Goal: Complete application form

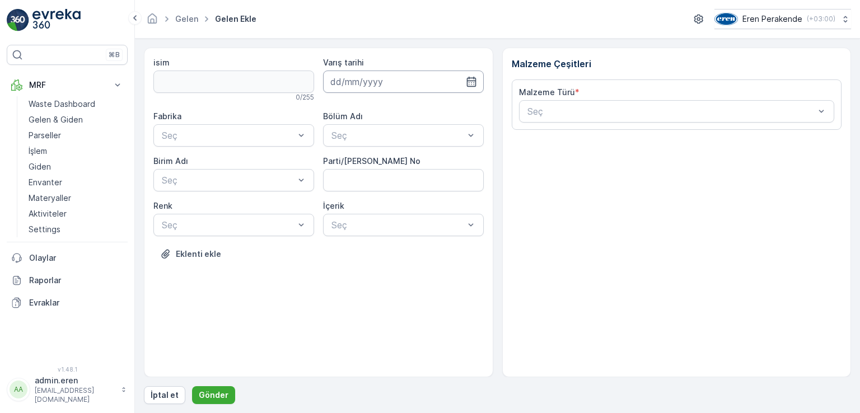
click at [363, 83] on input at bounding box center [403, 82] width 161 height 22
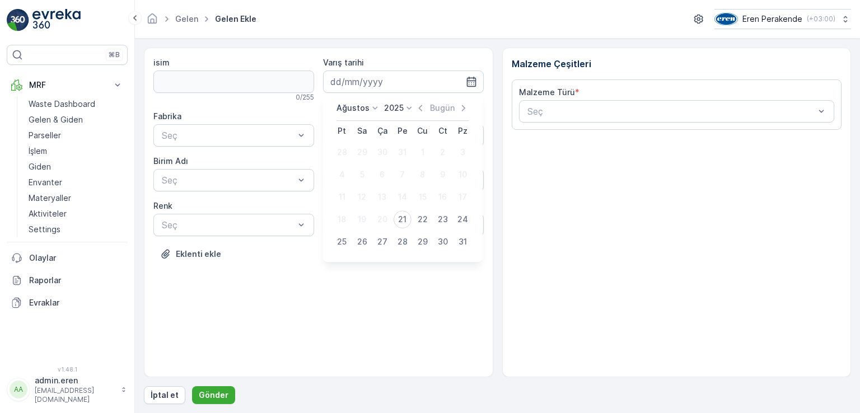
drag, startPoint x: 401, startPoint y: 217, endPoint x: 398, endPoint y: 202, distance: 15.5
click at [401, 216] on div "21" at bounding box center [403, 219] width 18 height 18
type input "[DATE]"
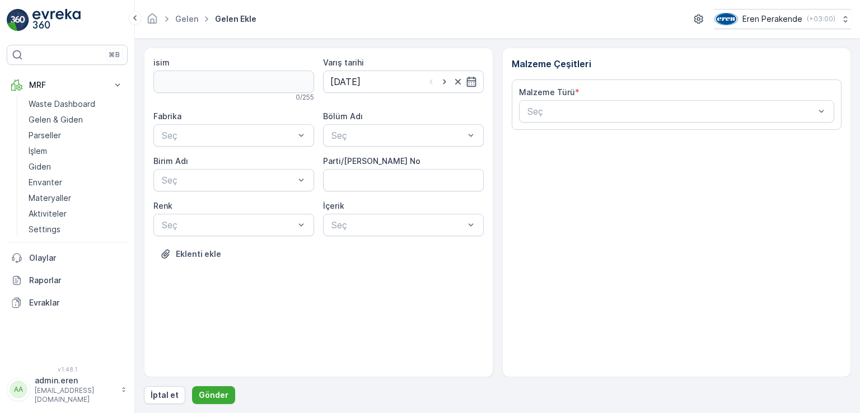
click at [380, 122] on div "Bölüm Adı Seç" at bounding box center [403, 129] width 161 height 36
click at [378, 136] on div at bounding box center [397, 135] width 135 height 10
click at [366, 166] on span "Devanlay" at bounding box center [349, 162] width 39 height 10
click at [183, 130] on div at bounding box center [228, 135] width 135 height 10
drag, startPoint x: 185, startPoint y: 162, endPoint x: 189, endPoint y: 166, distance: 6.3
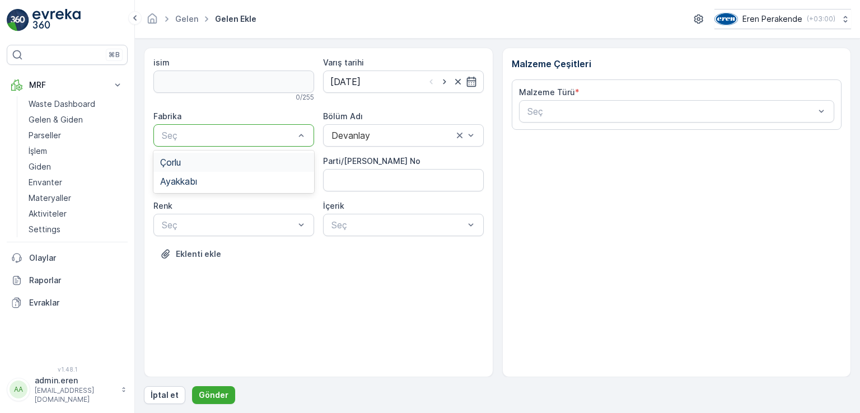
click at [185, 162] on div "Çorlu" at bounding box center [233, 162] width 147 height 10
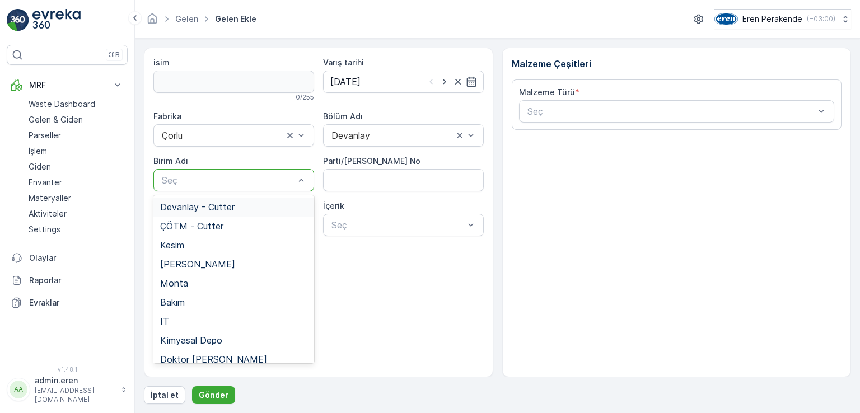
click at [190, 171] on div "Seç" at bounding box center [233, 180] width 161 height 22
click at [199, 201] on div "Devanlay - Cutter" at bounding box center [233, 207] width 161 height 19
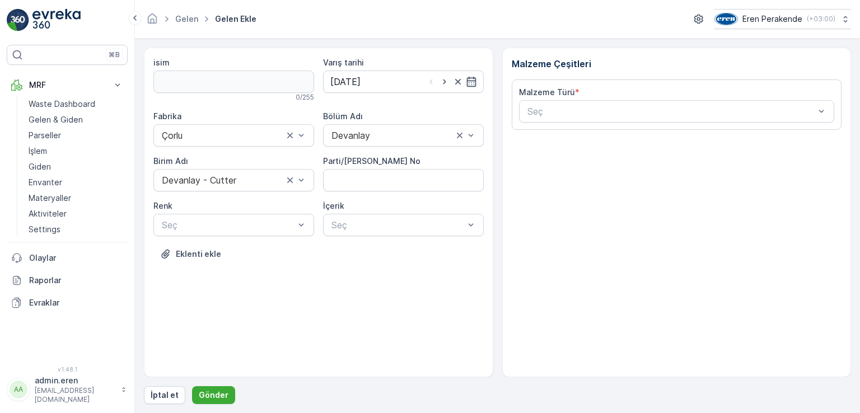
click at [205, 237] on div "isim 0 / 255 Varış tarihi [DATE] Fabrika Çorlu Bölüm Adı Devanlay Birim Adı Dev…" at bounding box center [318, 166] width 330 height 219
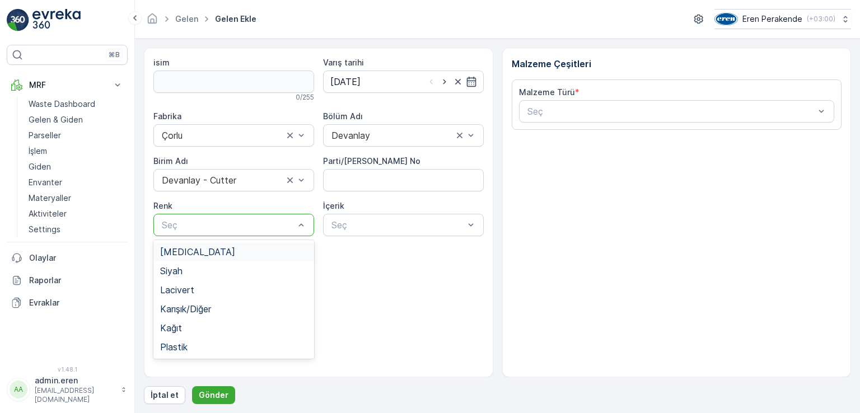
click at [223, 226] on div at bounding box center [228, 225] width 135 height 10
click at [214, 303] on div "Karışık/Diğer" at bounding box center [233, 309] width 161 height 19
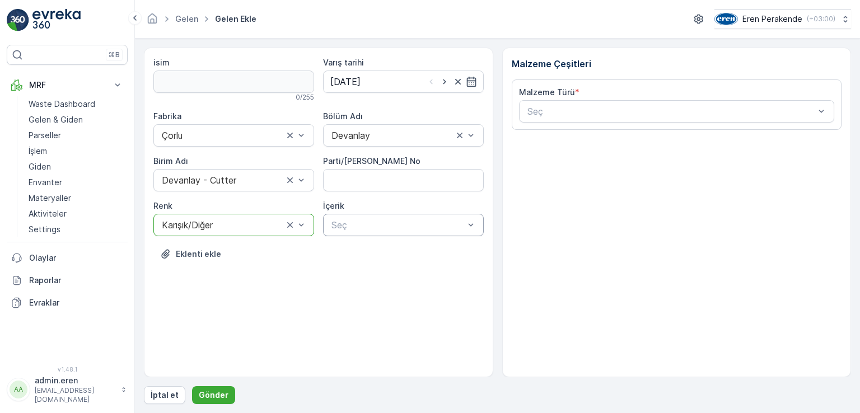
click at [371, 228] on div at bounding box center [397, 225] width 135 height 10
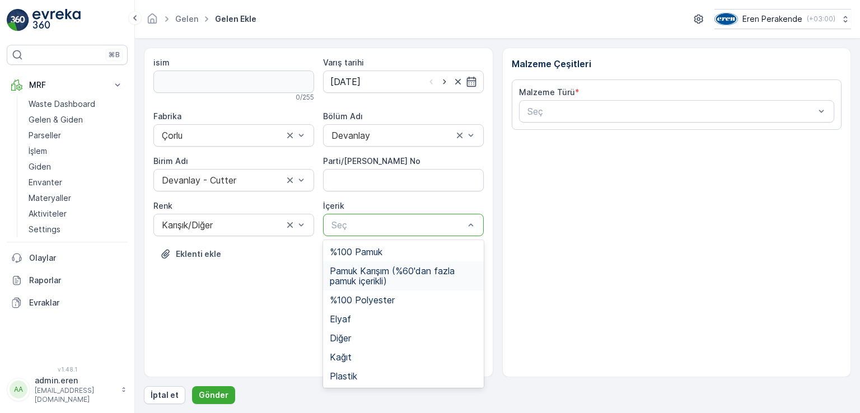
click at [401, 277] on span "Pamuk Karışım (%60'dan fazla pamuk içerikli)" at bounding box center [403, 276] width 147 height 20
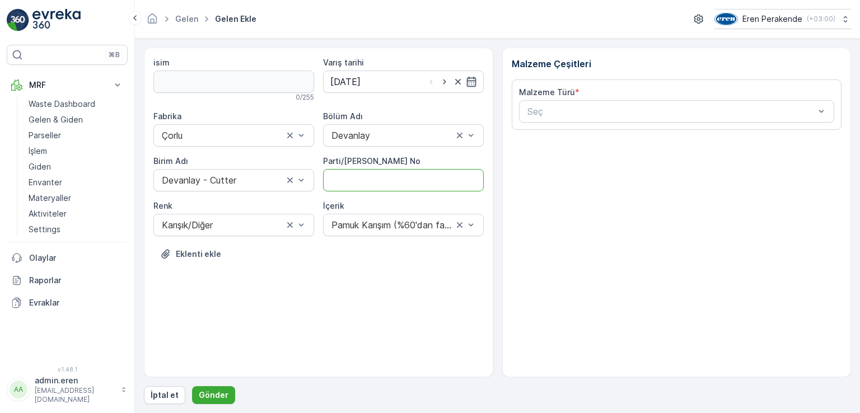
click at [416, 176] on No "Parti/[PERSON_NAME] No" at bounding box center [403, 180] width 161 height 22
type No "1272164"
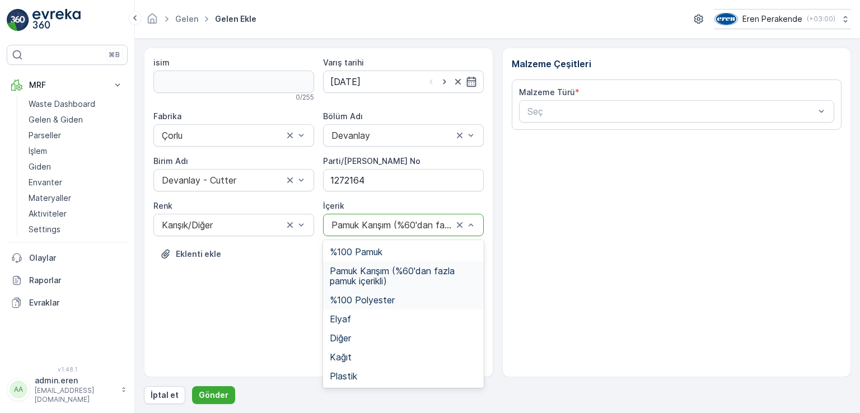
click at [364, 297] on span "%100 Polyester" at bounding box center [362, 300] width 65 height 10
click at [367, 252] on span "%100 Pamuk" at bounding box center [356, 252] width 53 height 10
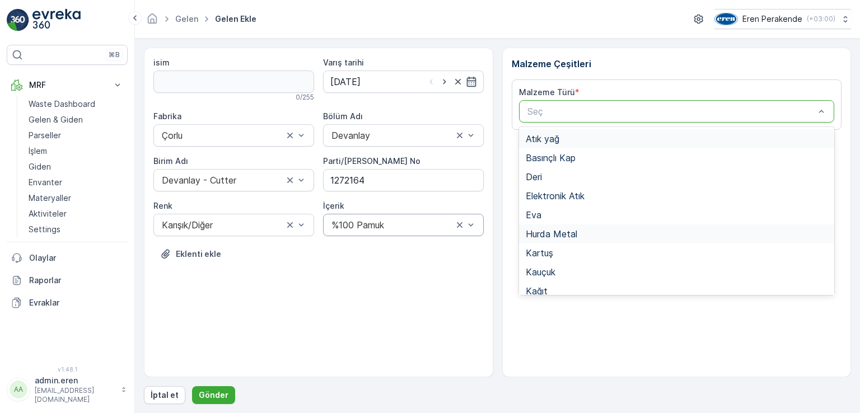
drag, startPoint x: 612, startPoint y: 119, endPoint x: 580, endPoint y: 188, distance: 76.4
click at [598, 123] on Türü "20 results available. Use Up and Down to choose options, press Enter to select …" at bounding box center [677, 111] width 316 height 22
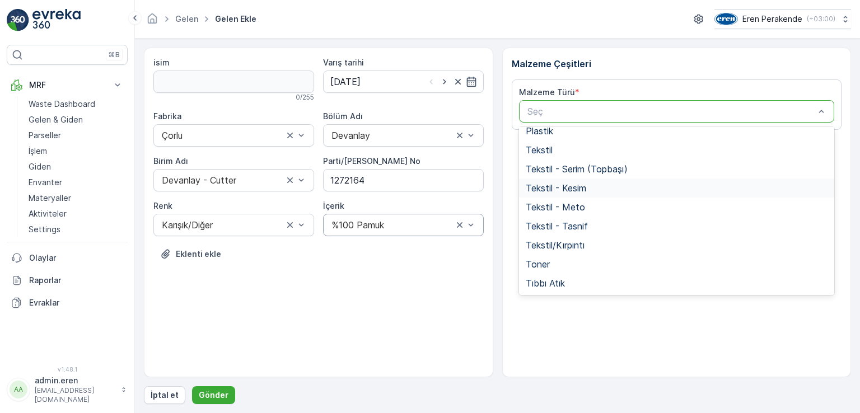
click at [593, 186] on div "Tekstil - Kesim" at bounding box center [677, 188] width 302 height 10
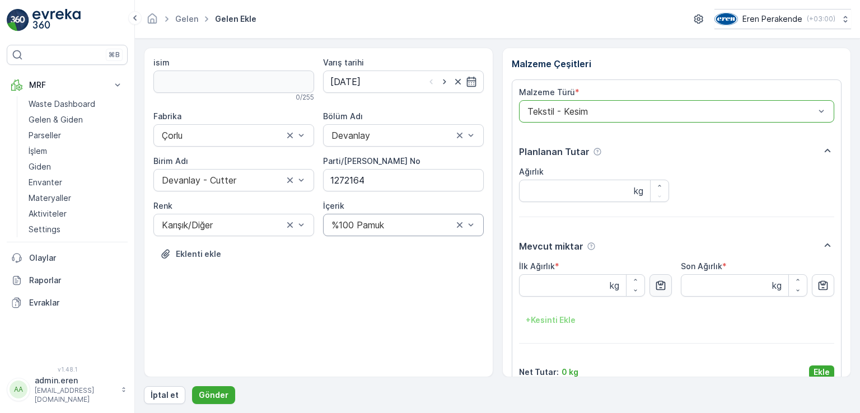
click at [661, 287] on icon "button" at bounding box center [660, 285] width 11 height 11
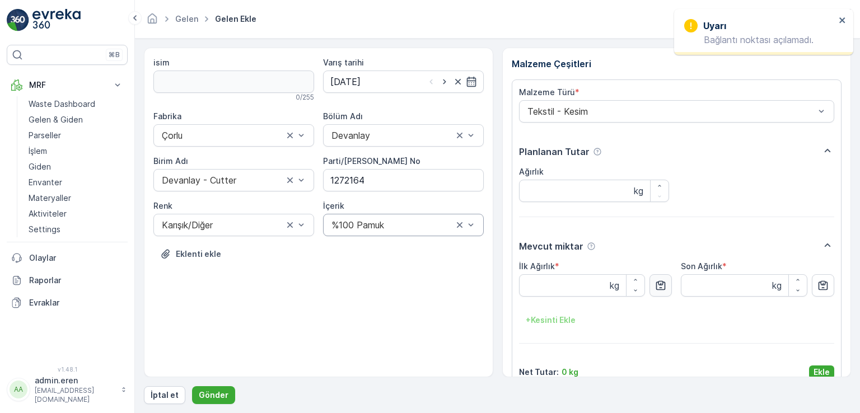
click at [659, 282] on icon "button" at bounding box center [660, 285] width 11 height 11
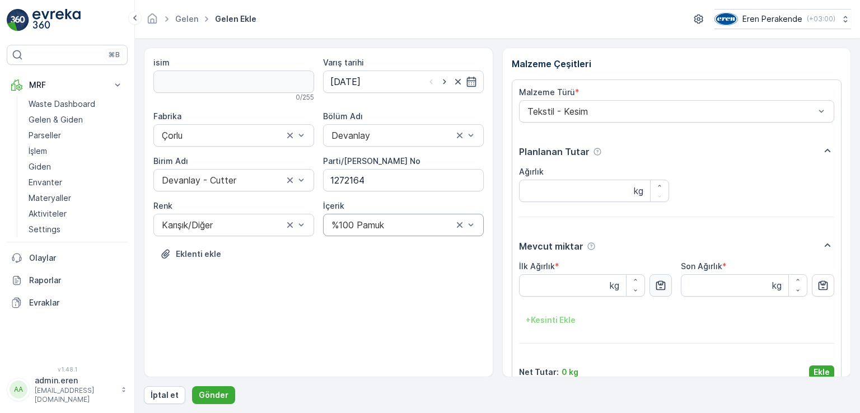
click at [661, 282] on icon "button" at bounding box center [661, 286] width 10 height 10
click at [656, 286] on icon "button" at bounding box center [660, 285] width 11 height 11
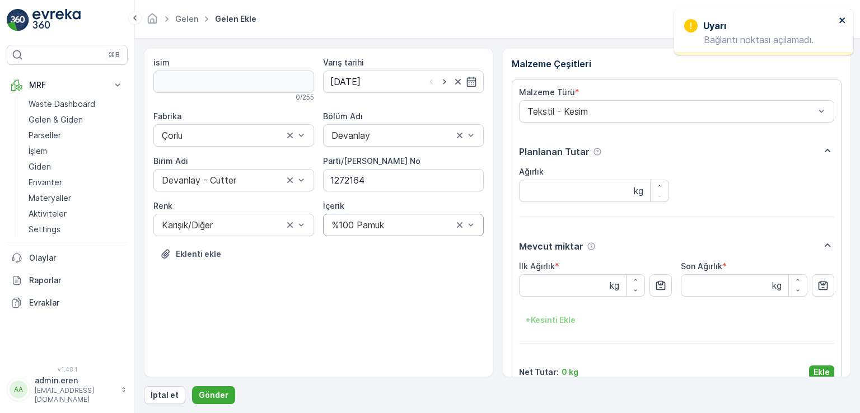
click at [841, 19] on icon "close" at bounding box center [842, 20] width 6 height 6
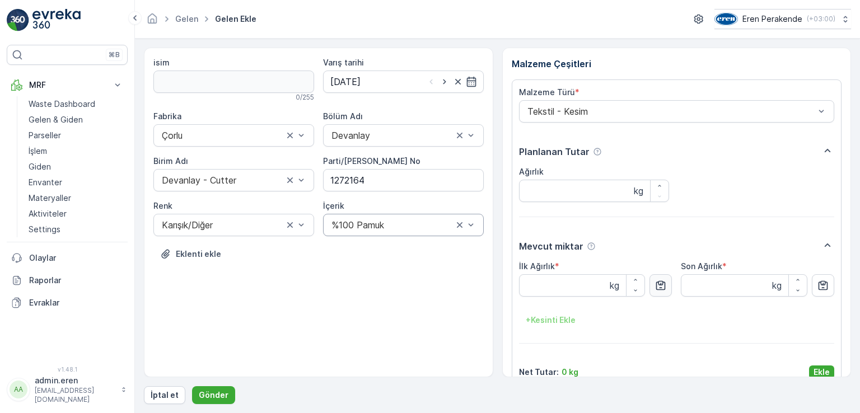
click at [654, 286] on button "button" at bounding box center [660, 285] width 22 height 22
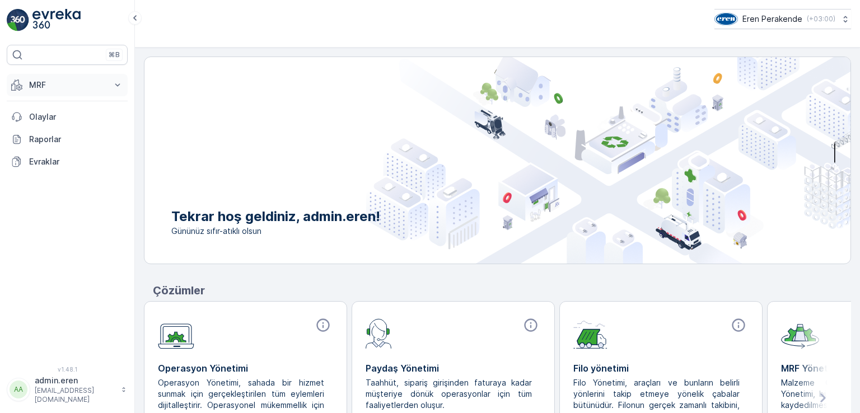
click at [40, 88] on p "MRF" at bounding box center [67, 84] width 76 height 11
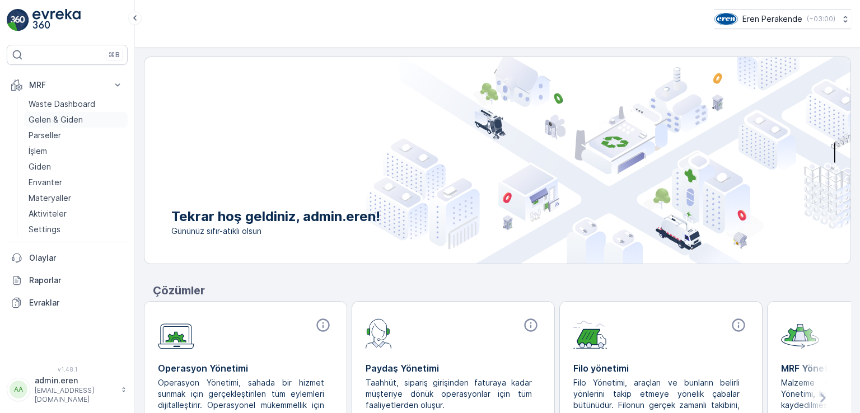
click at [64, 122] on p "Gelen & Giden" at bounding box center [56, 119] width 54 height 11
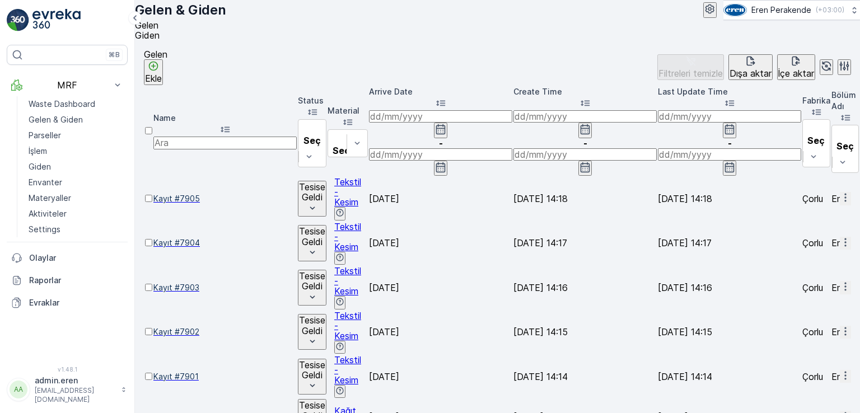
click at [162, 82] on p "Ekle" at bounding box center [153, 78] width 17 height 10
